Goal: Task Accomplishment & Management: Use online tool/utility

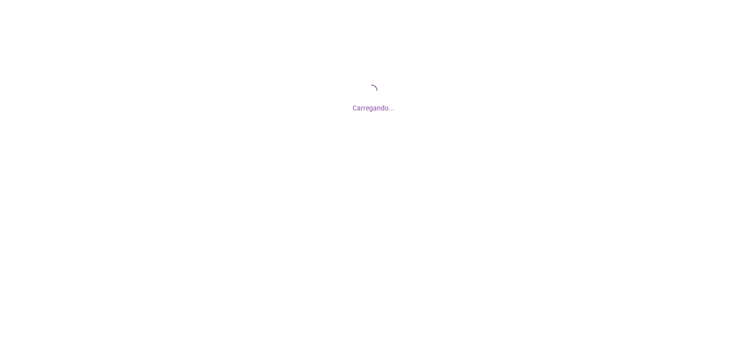
click at [360, 153] on div "Carregando..." at bounding box center [373, 97] width 747 height 195
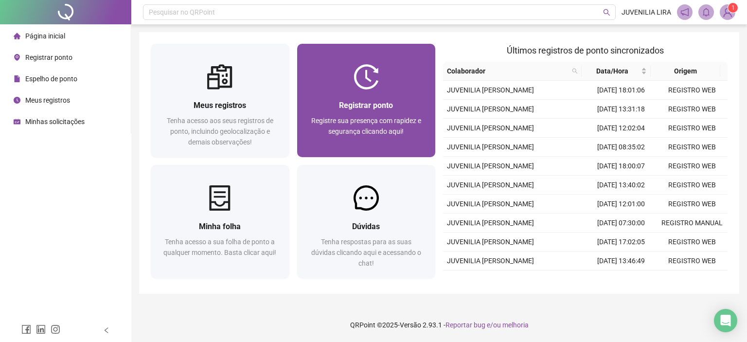
click at [410, 99] on div "Registrar ponto" at bounding box center [366, 105] width 115 height 12
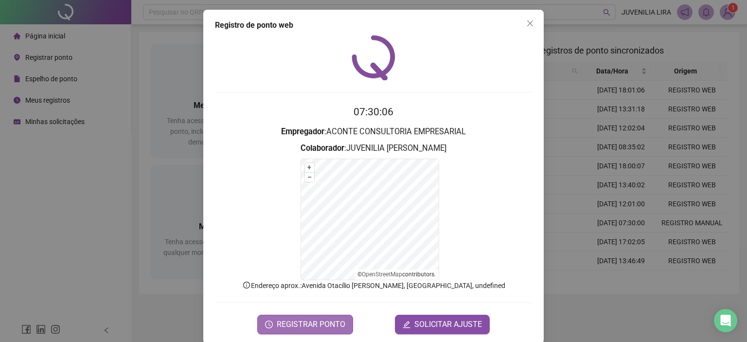
click at [333, 321] on span "REGISTRAR PONTO" at bounding box center [311, 325] width 69 height 12
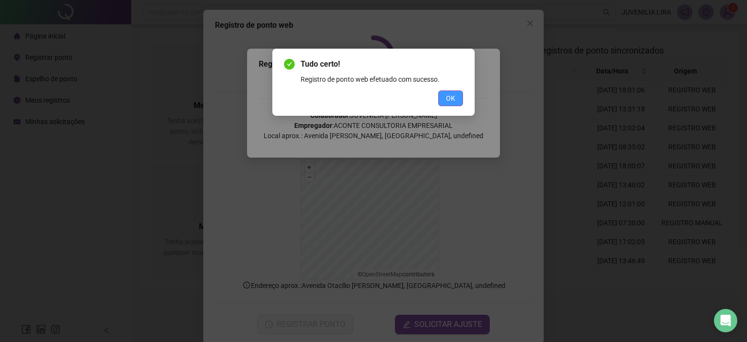
click at [446, 101] on span "OK" at bounding box center [450, 98] width 9 height 11
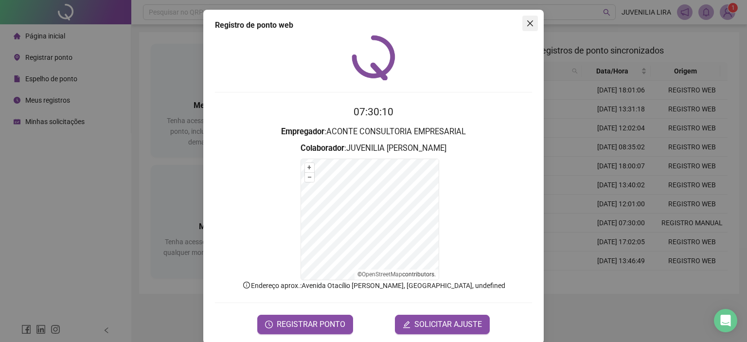
click at [528, 21] on icon "close" at bounding box center [530, 23] width 6 height 6
